Goal: Task Accomplishment & Management: Manage account settings

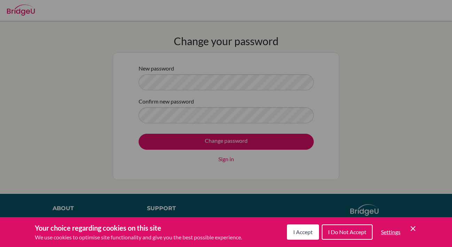
click at [161, 84] on div "Cookie Preferences" at bounding box center [226, 123] width 452 height 247
click at [294, 232] on span "I Accept" at bounding box center [302, 232] width 19 height 7
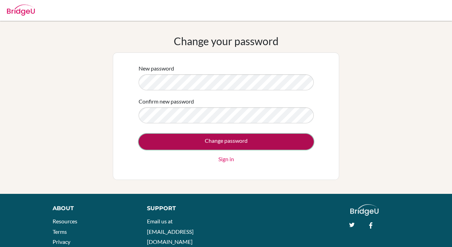
click at [166, 144] on input "Change password" at bounding box center [226, 142] width 175 height 16
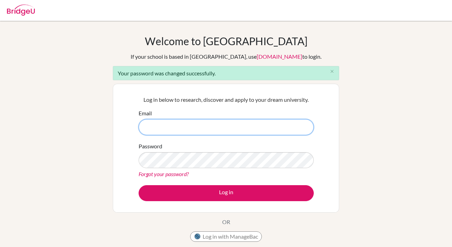
click at [174, 131] on input "Email" at bounding box center [226, 127] width 175 height 16
type input "[EMAIL_ADDRESS][DOMAIN_NAME]"
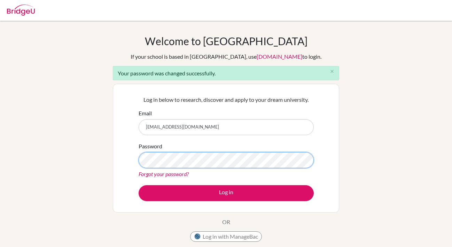
click at [139, 186] on button "Log in" at bounding box center [226, 194] width 175 height 16
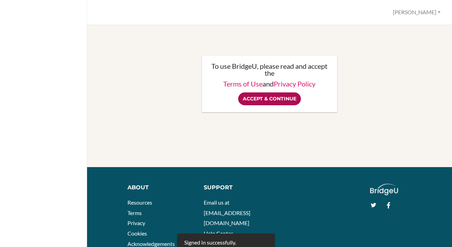
click at [254, 101] on input "Accept & Continue" at bounding box center [269, 99] width 63 height 13
